Goal: Task Accomplishment & Management: Manage account settings

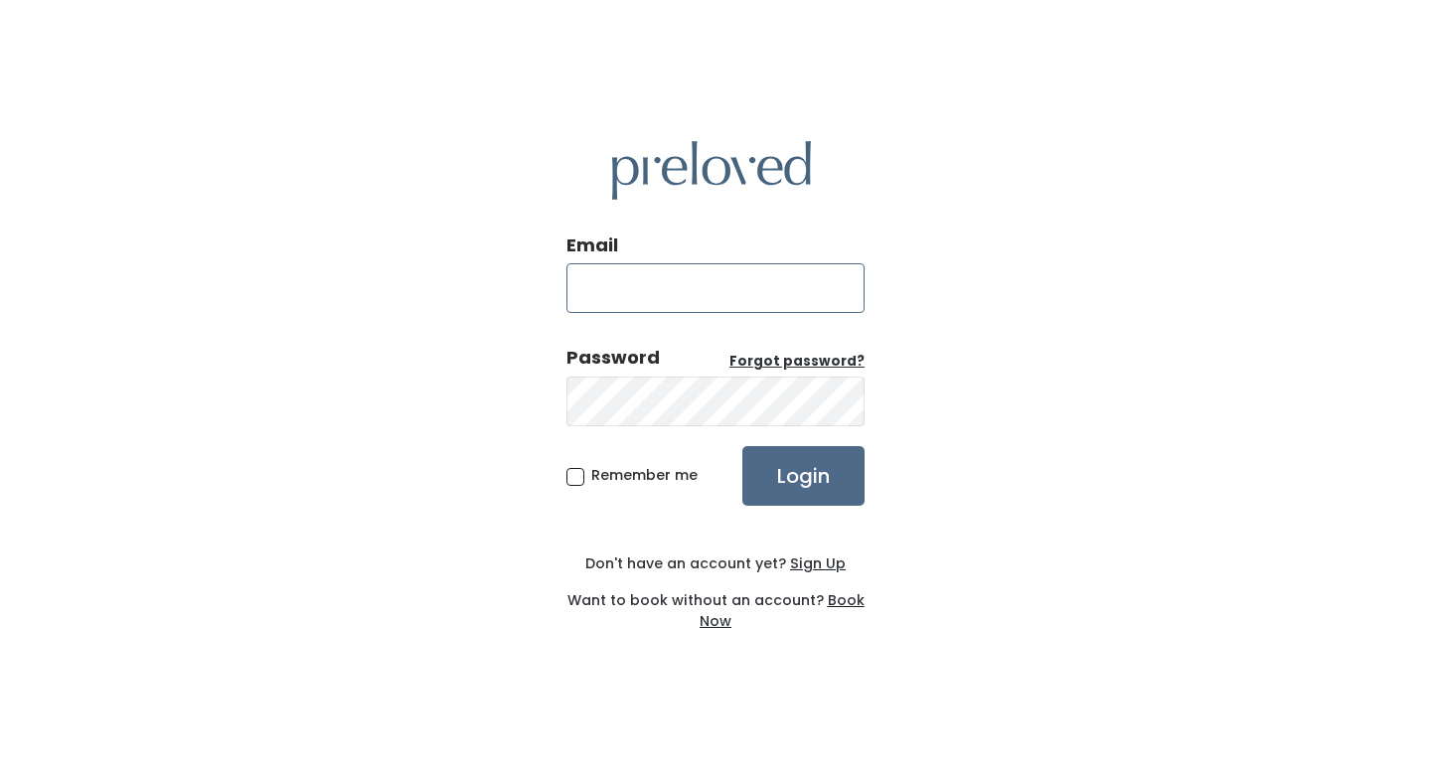
type input "[EMAIL_ADDRESS][PERSON_NAME][DOMAIN_NAME]"
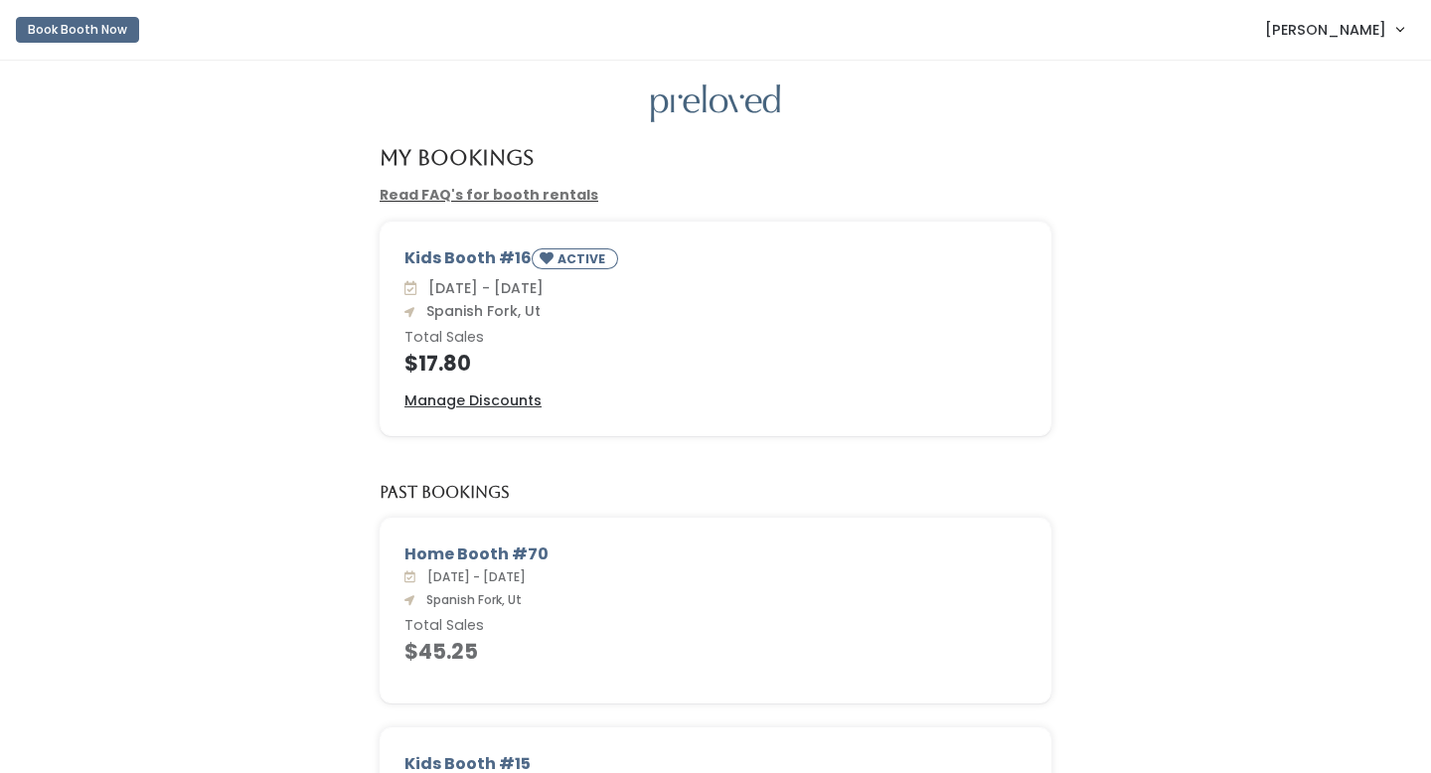
click at [1327, 34] on span "Aubriana Larsen" at bounding box center [1325, 30] width 121 height 22
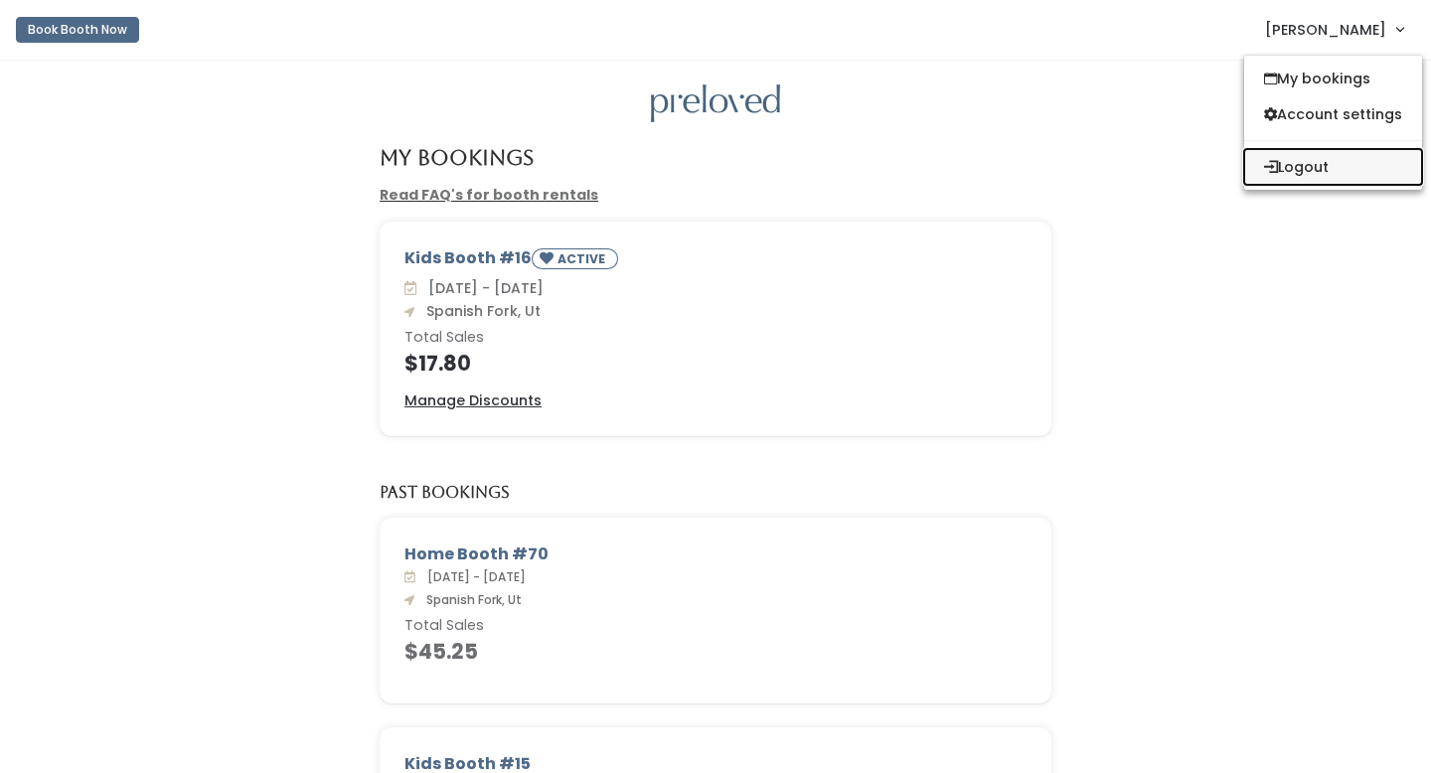
click at [1305, 162] on button "Logout" at bounding box center [1333, 167] width 178 height 36
